Goal: Find specific page/section: Find specific page/section

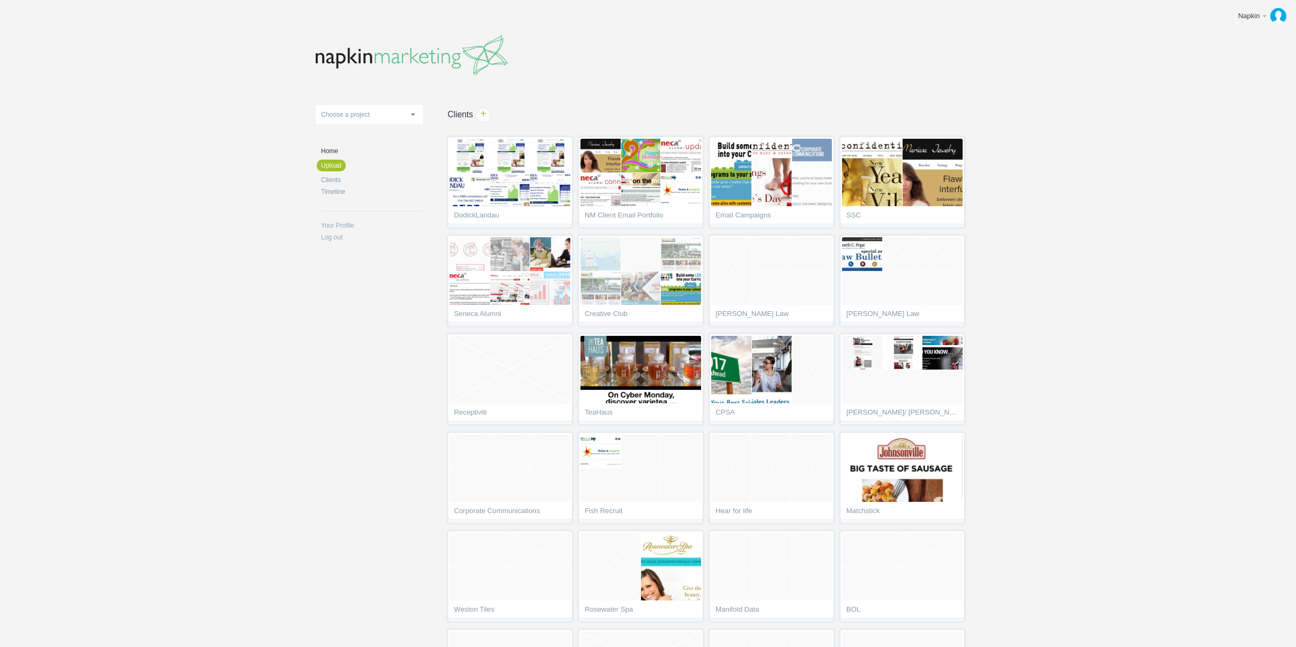
click at [1166, 289] on body "Napkin Edit profile Log out Upload 11-1 & 11-2 2016 eNews Redesign 2021 Templat…" at bounding box center [648, 323] width 1296 height 647
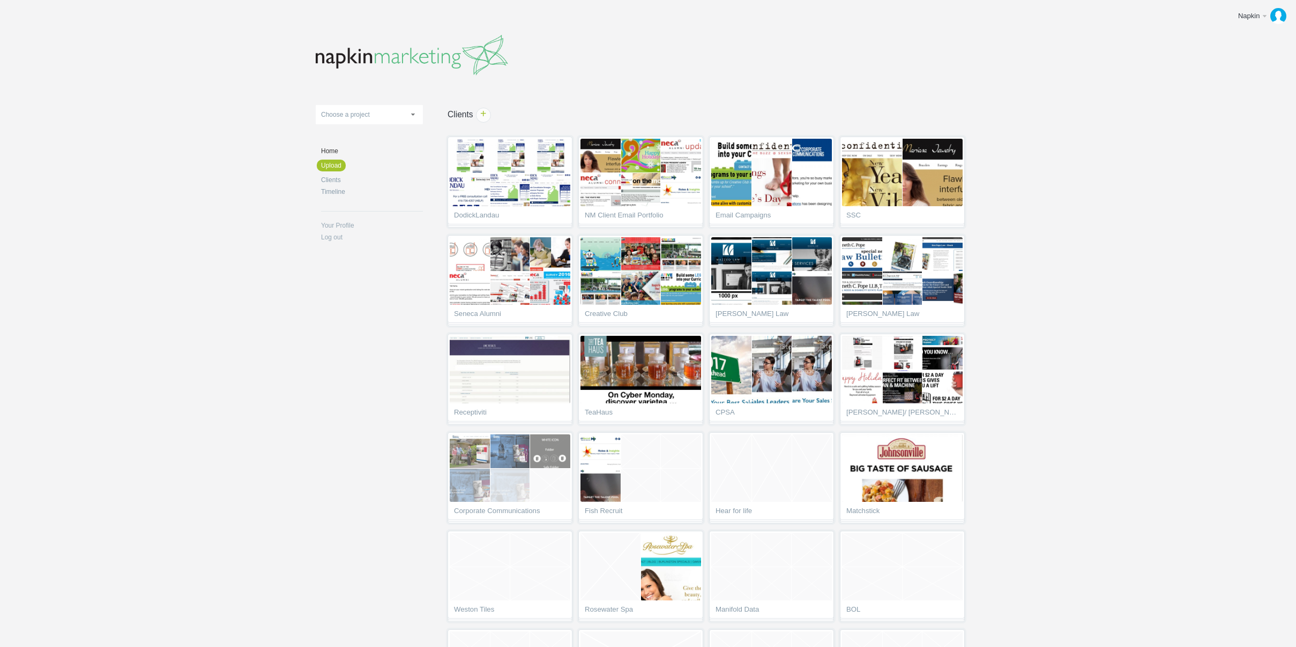
scroll to position [385, 0]
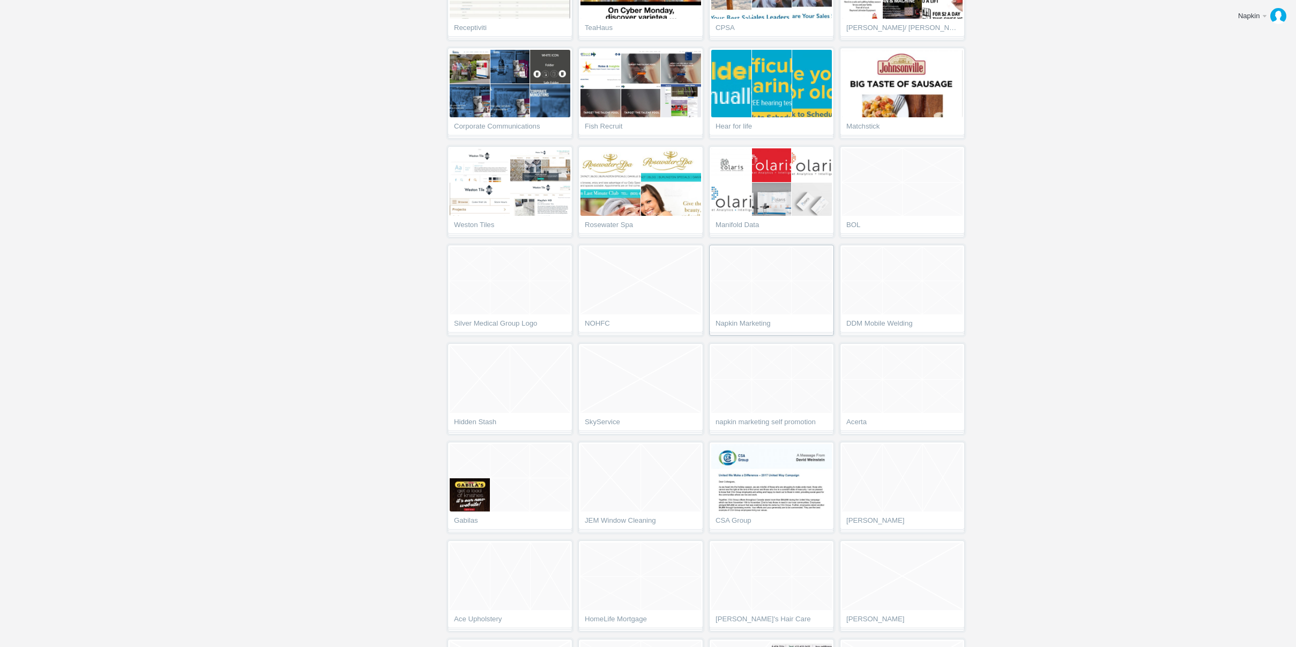
click at [758, 324] on span "Napkin Marketing" at bounding box center [772, 325] width 112 height 11
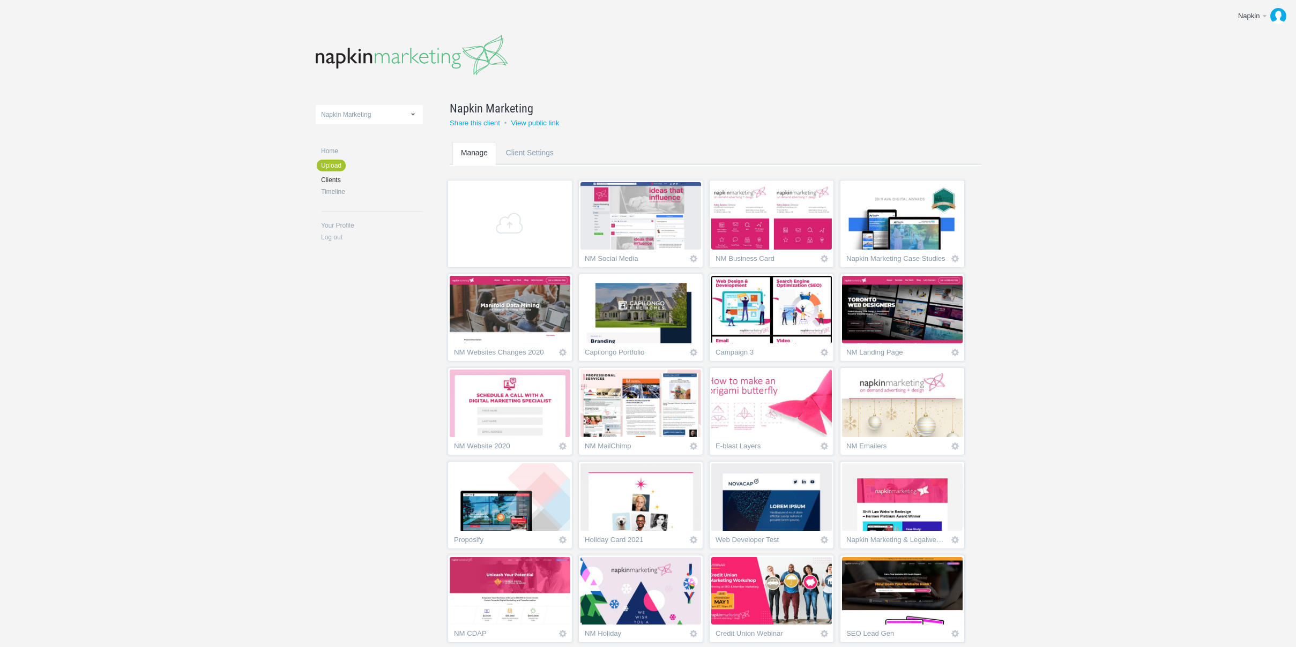
click at [1045, 333] on body "Napkin Edit profile Log out Upload DodickLandau [GEOGRAPHIC_DATA] Client Email …" at bounding box center [648, 323] width 1296 height 647
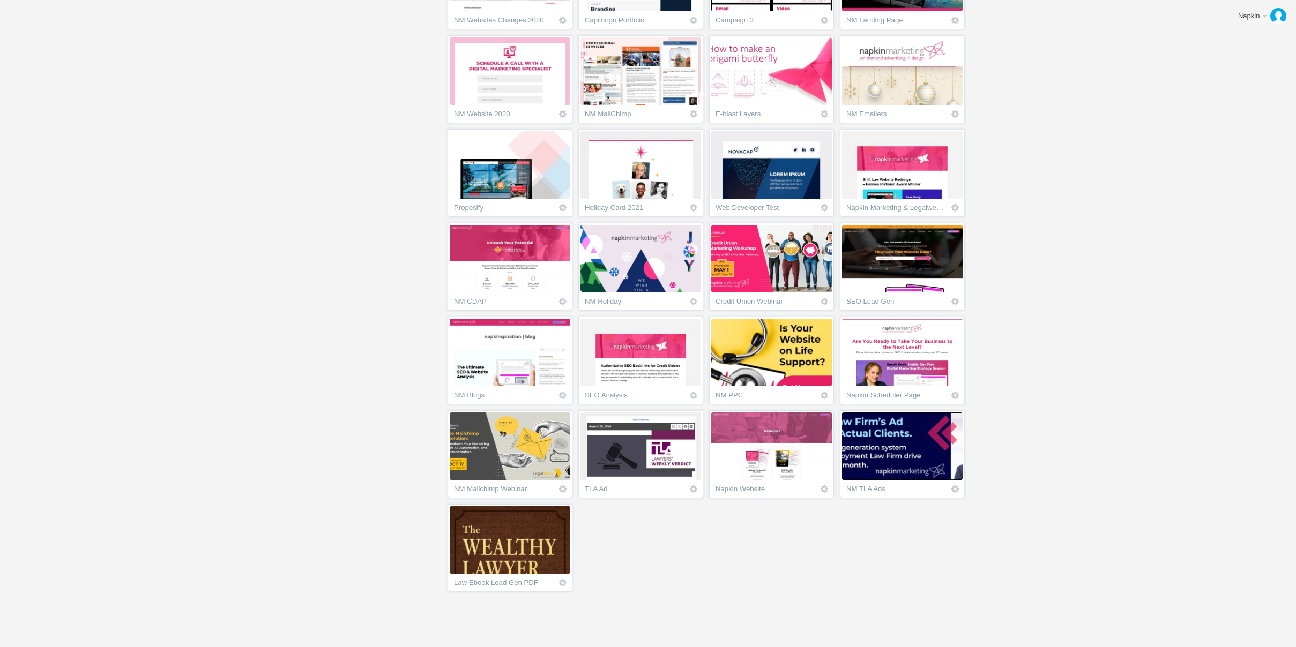
click at [550, 543] on img at bounding box center [510, 540] width 121 height 68
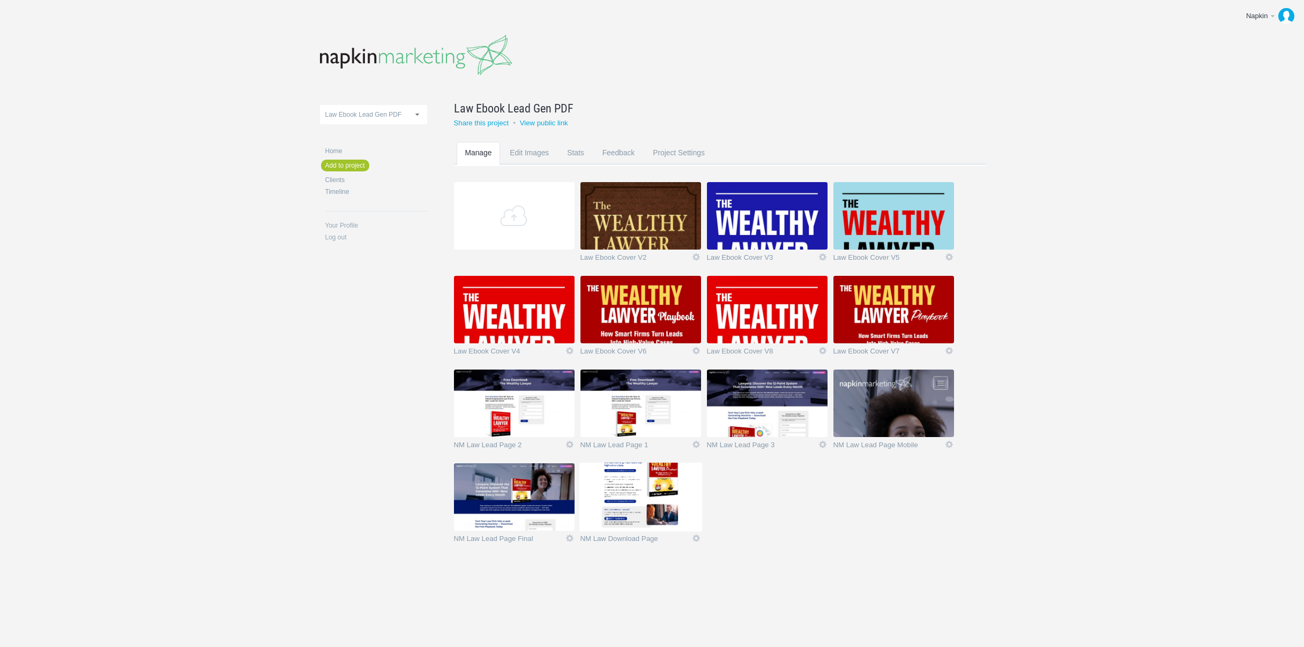
click at [1030, 139] on body "Napkin Edit profile Log out Upload 11-1 & 11-2 2016 eNews Redesign 2021 Templat…" at bounding box center [652, 323] width 1304 height 647
